Goal: Obtain resource: Obtain resource

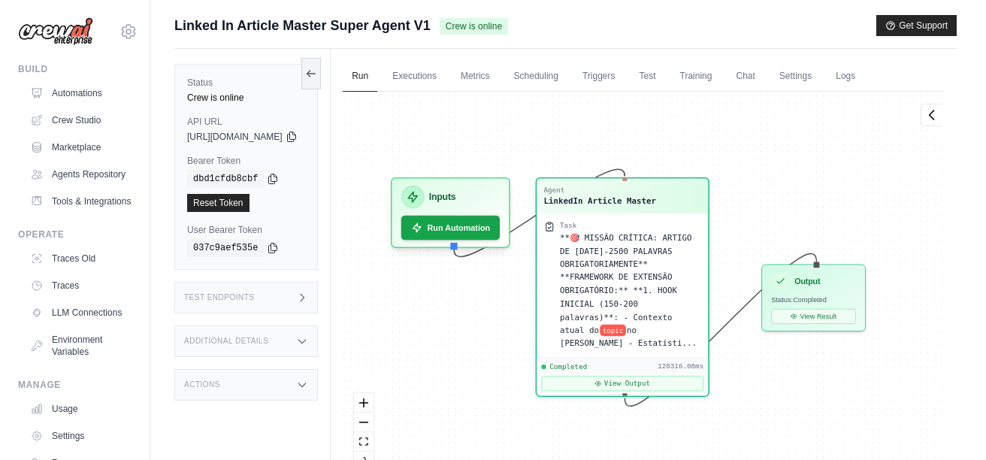
scroll to position [17942, 0]
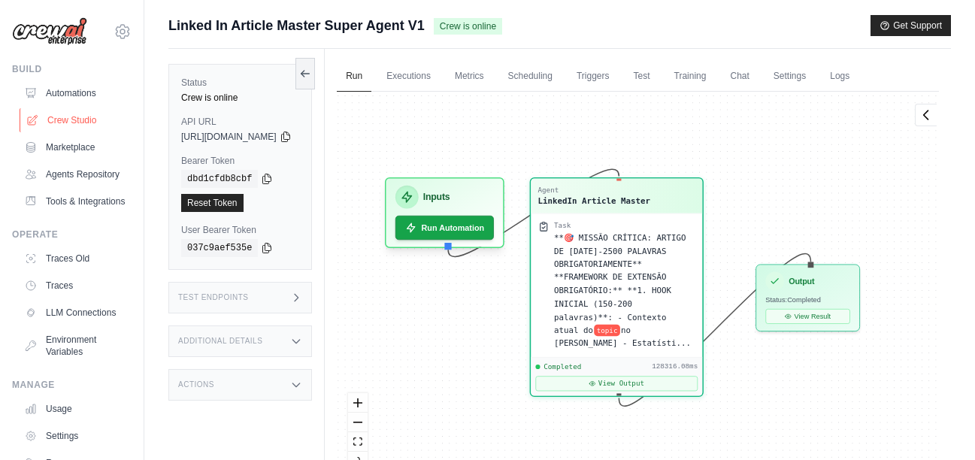
click at [77, 122] on link "Crew Studio" at bounding box center [76, 120] width 113 height 24
click at [71, 91] on link "Automations" at bounding box center [76, 93] width 113 height 24
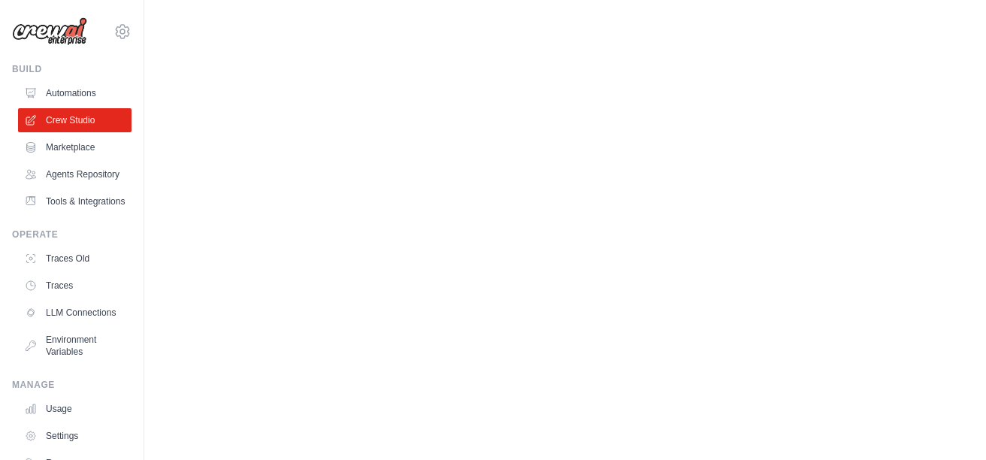
click at [327, 180] on body "[EMAIL_ADDRESS][DOMAIN_NAME] Settings Build Automations" at bounding box center [493, 230] width 986 height 460
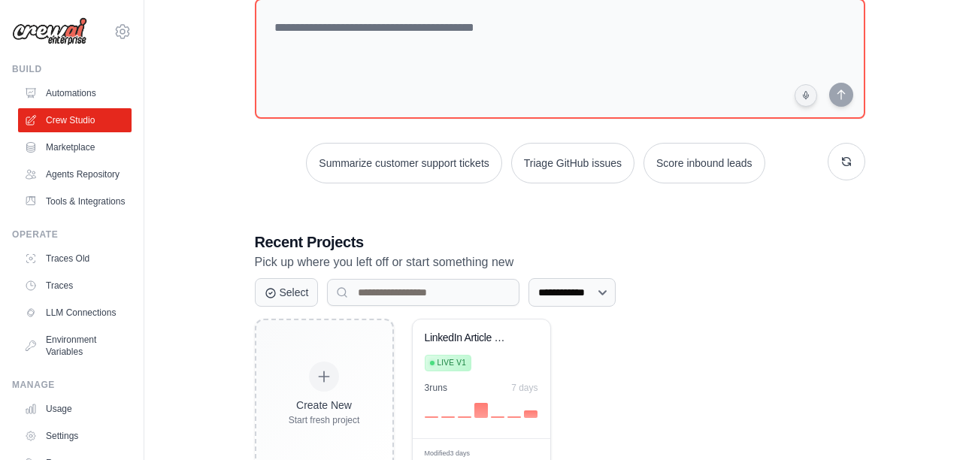
scroll to position [120, 0]
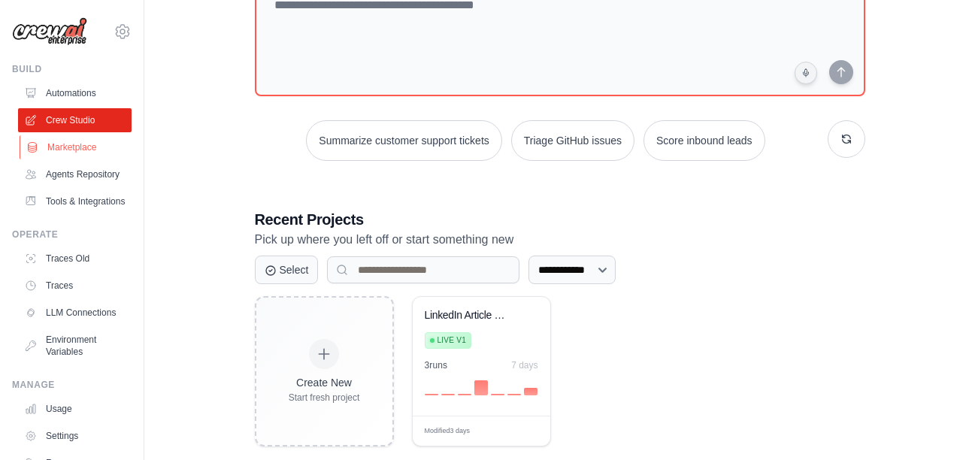
click at [71, 156] on link "Marketplace" at bounding box center [76, 147] width 113 height 24
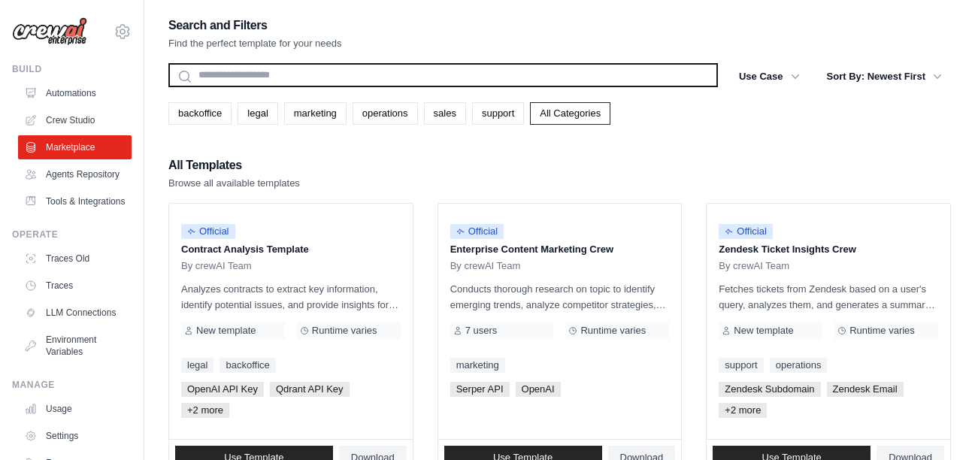
click at [287, 76] on input "text" at bounding box center [442, 75] width 549 height 24
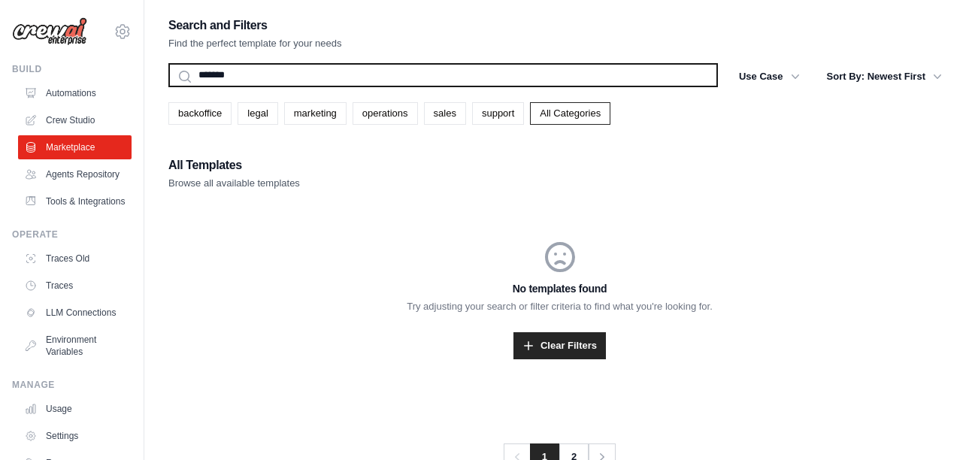
type input "*******"
click at [168, 86] on button "Search" at bounding box center [168, 86] width 1 height 1
click at [292, 74] on input "*******" at bounding box center [442, 75] width 549 height 24
type input "******"
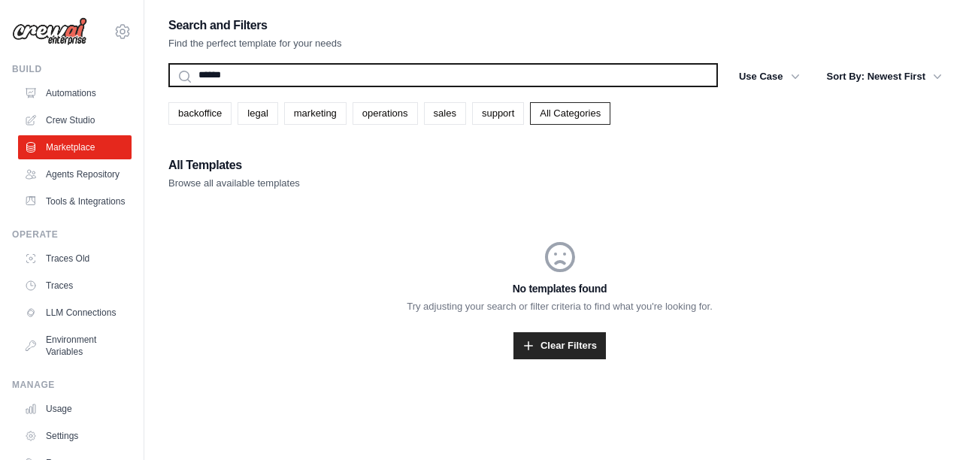
click at [168, 86] on button "Search" at bounding box center [168, 86] width 1 height 1
click at [294, 72] on input "******" at bounding box center [442, 75] width 549 height 24
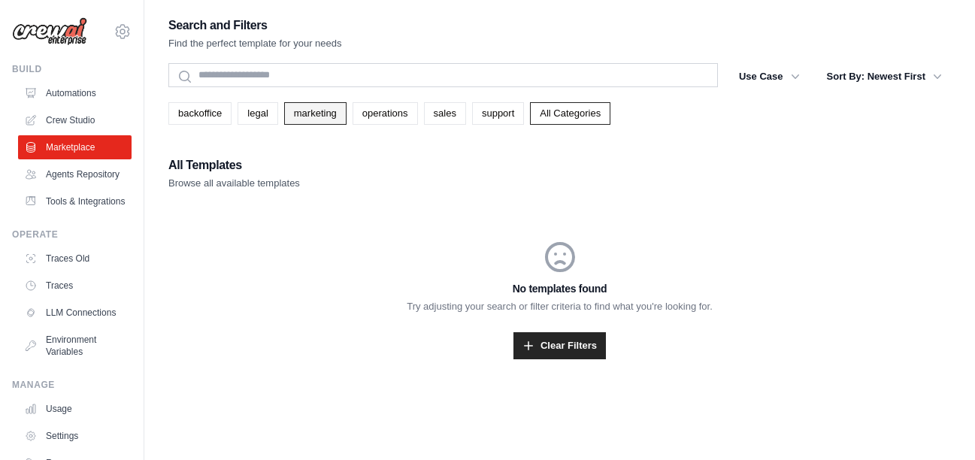
click at [304, 121] on link "marketing" at bounding box center [315, 113] width 62 height 23
click at [319, 116] on link "marketing" at bounding box center [315, 113] width 62 height 23
click at [374, 71] on input "******" at bounding box center [426, 75] width 517 height 24
click at [395, 182] on div "Marketing Templates filtered by Marketing" at bounding box center [559, 173] width 782 height 36
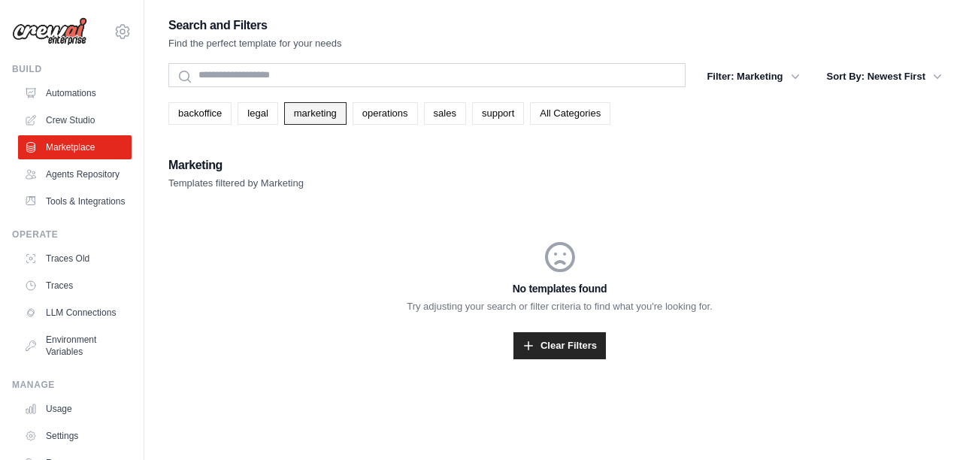
click at [334, 113] on link "marketing" at bounding box center [315, 113] width 62 height 23
click at [47, 116] on link "Crew Studio" at bounding box center [76, 120] width 113 height 24
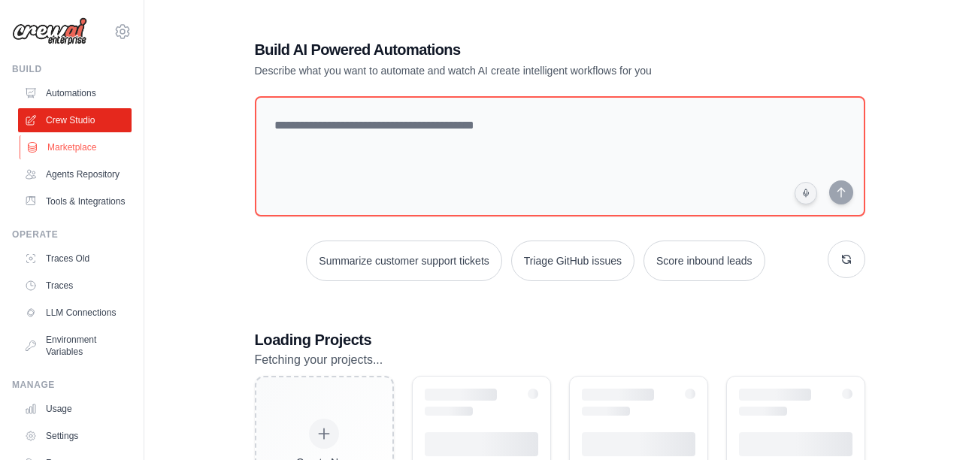
click at [63, 147] on link "Marketplace" at bounding box center [76, 147] width 113 height 24
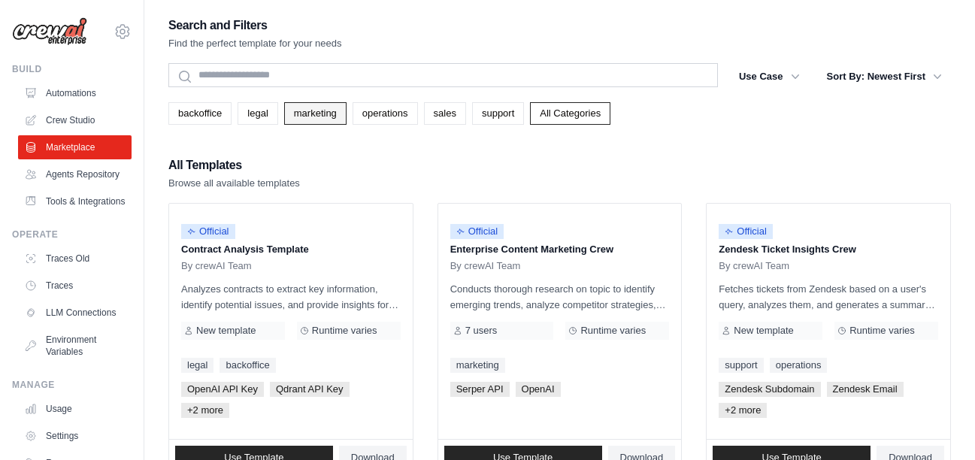
click at [307, 116] on link "marketing" at bounding box center [315, 113] width 62 height 23
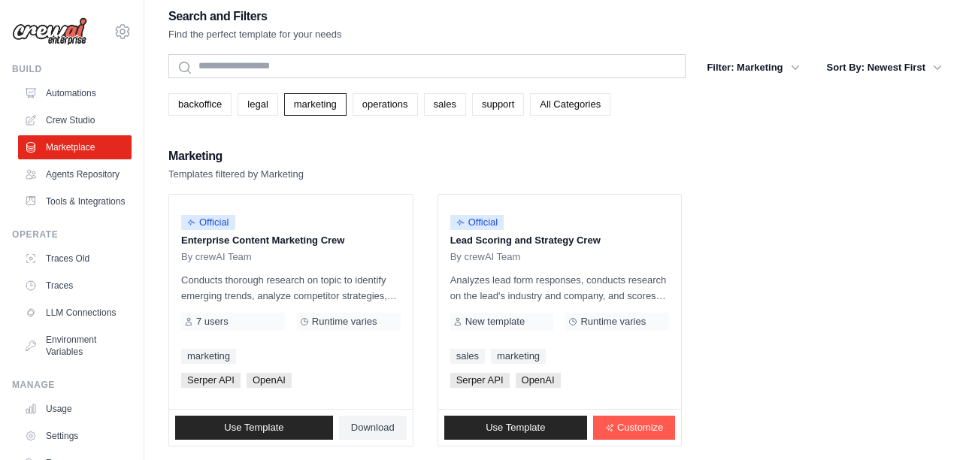
scroll to position [12, 0]
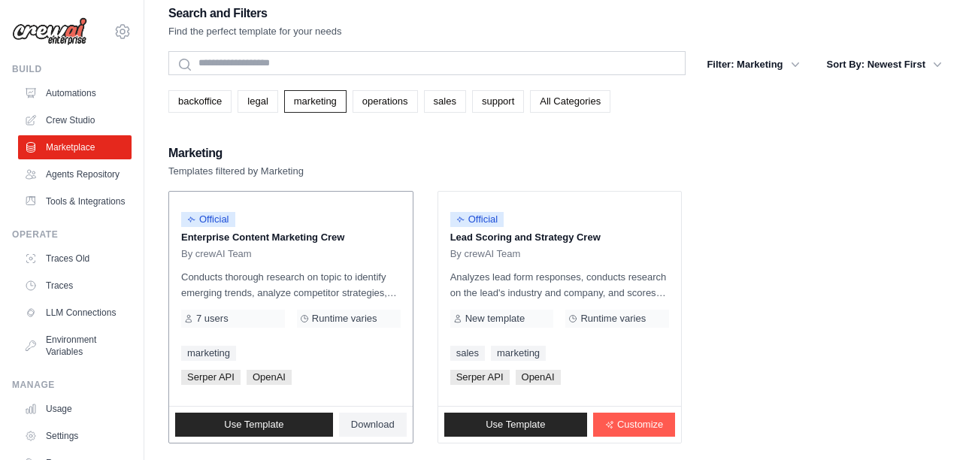
click at [333, 287] on p "Conducts thorough research on topic to identify emerging trends, analyze compet…" at bounding box center [290, 285] width 219 height 32
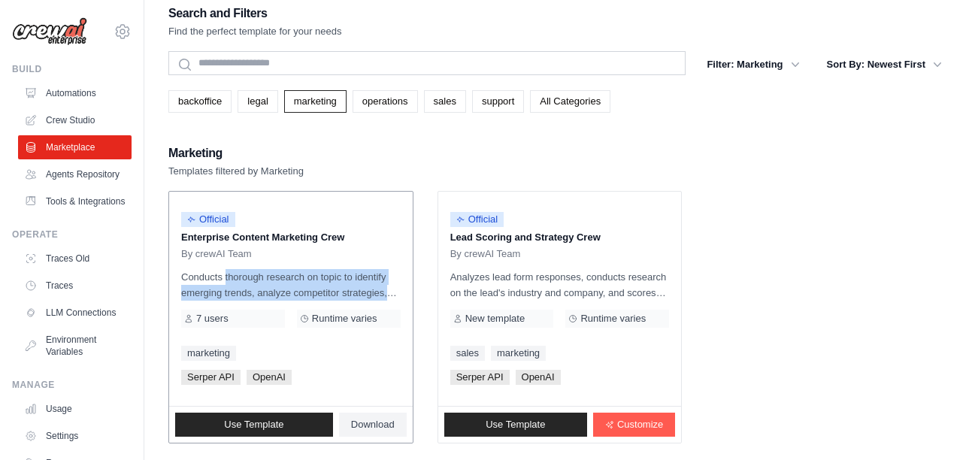
click at [333, 287] on p "Conducts thorough research on topic to identify emerging trends, analyze compet…" at bounding box center [290, 285] width 219 height 32
click at [333, 286] on p "Conducts thorough research on topic to identify emerging trends, analyze compet…" at bounding box center [290, 285] width 219 height 32
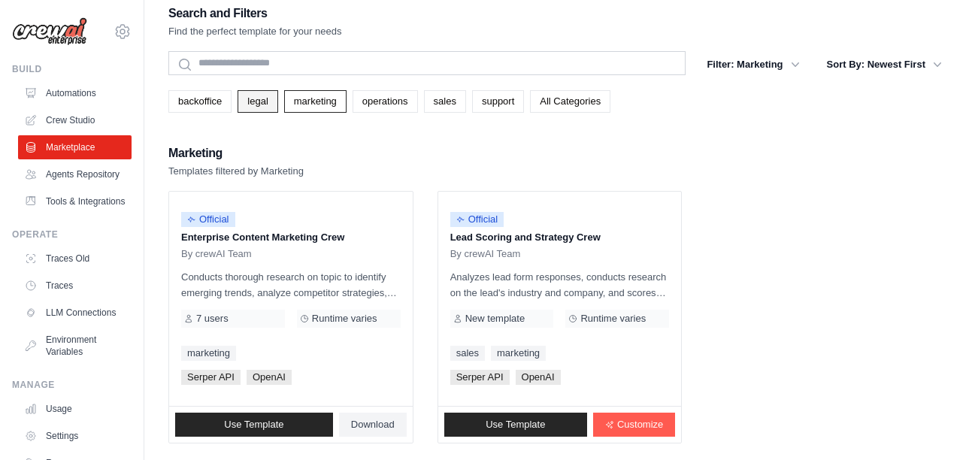
click at [263, 103] on link "legal" at bounding box center [257, 101] width 40 height 23
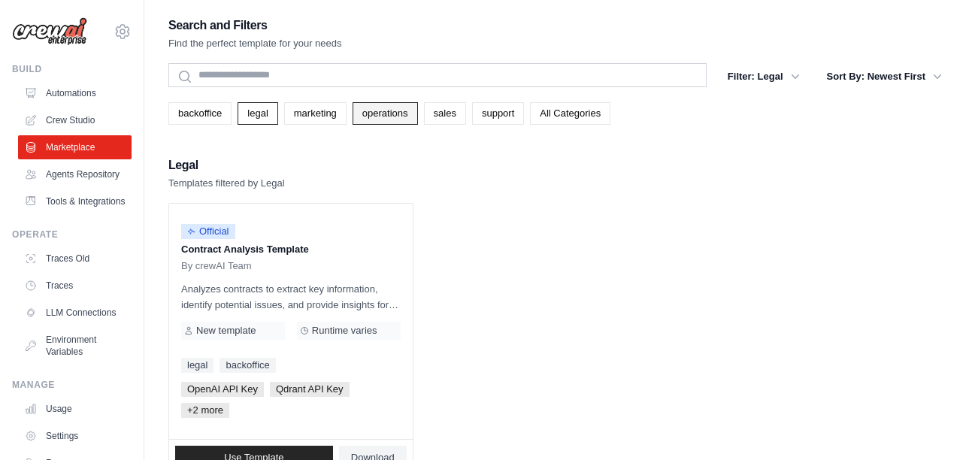
click at [390, 117] on link "operations" at bounding box center [384, 113] width 65 height 23
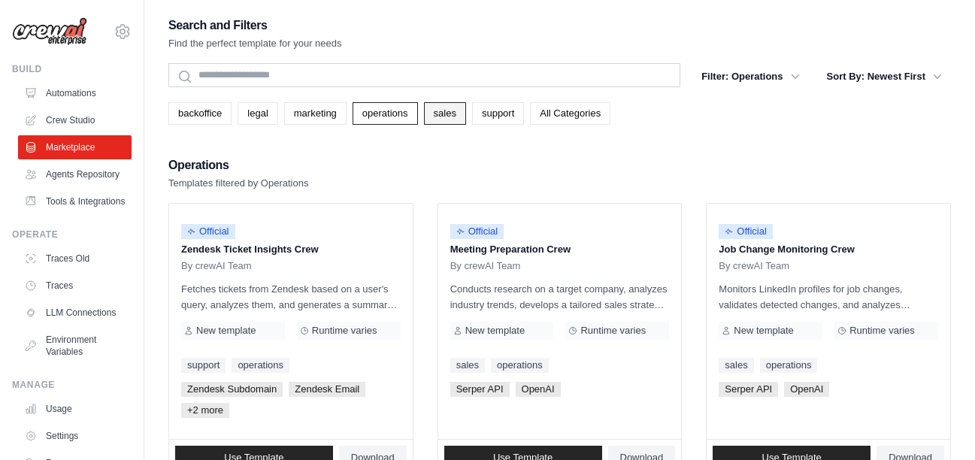
click at [457, 116] on link "sales" at bounding box center [445, 113] width 42 height 23
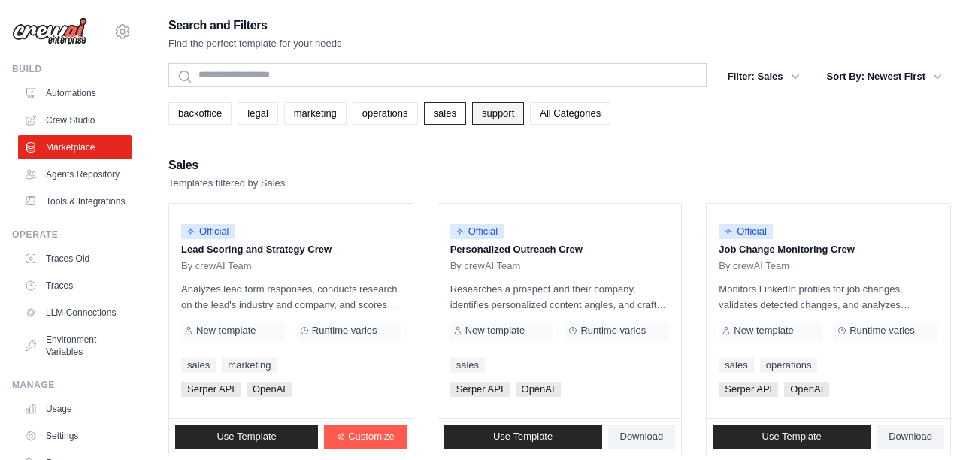
click at [486, 114] on link "support" at bounding box center [498, 113] width 52 height 23
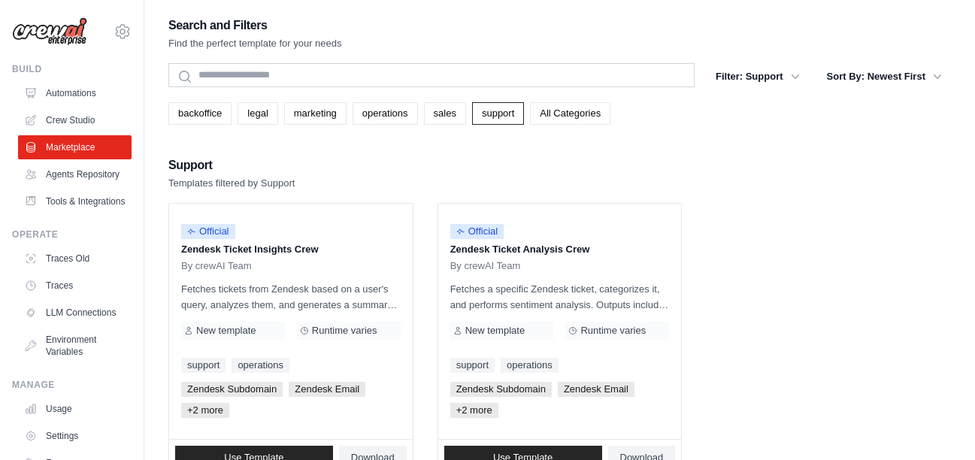
click at [576, 114] on link "All Categories" at bounding box center [570, 113] width 80 height 23
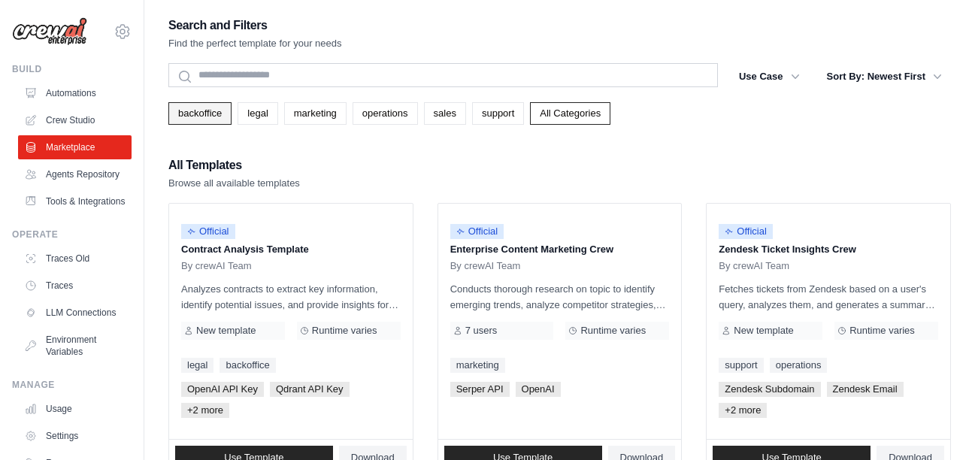
click at [198, 110] on link "backoffice" at bounding box center [199, 113] width 63 height 23
